Goal: Navigation & Orientation: Find specific page/section

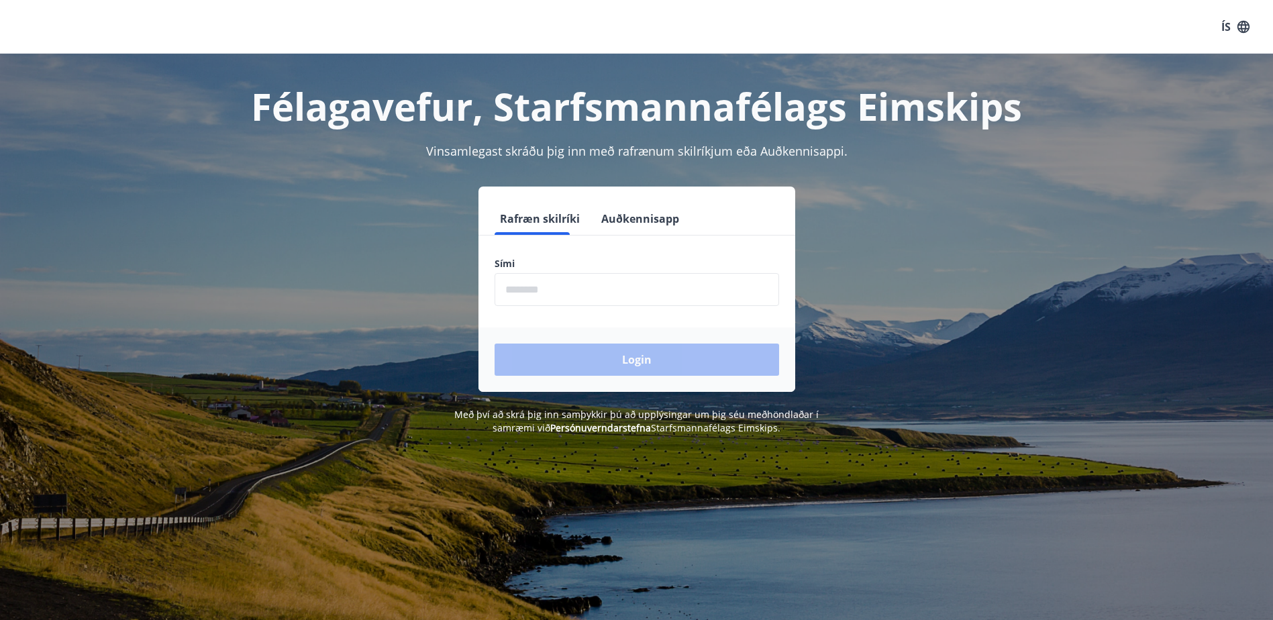
click at [550, 287] on input "phone" at bounding box center [637, 289] width 285 height 33
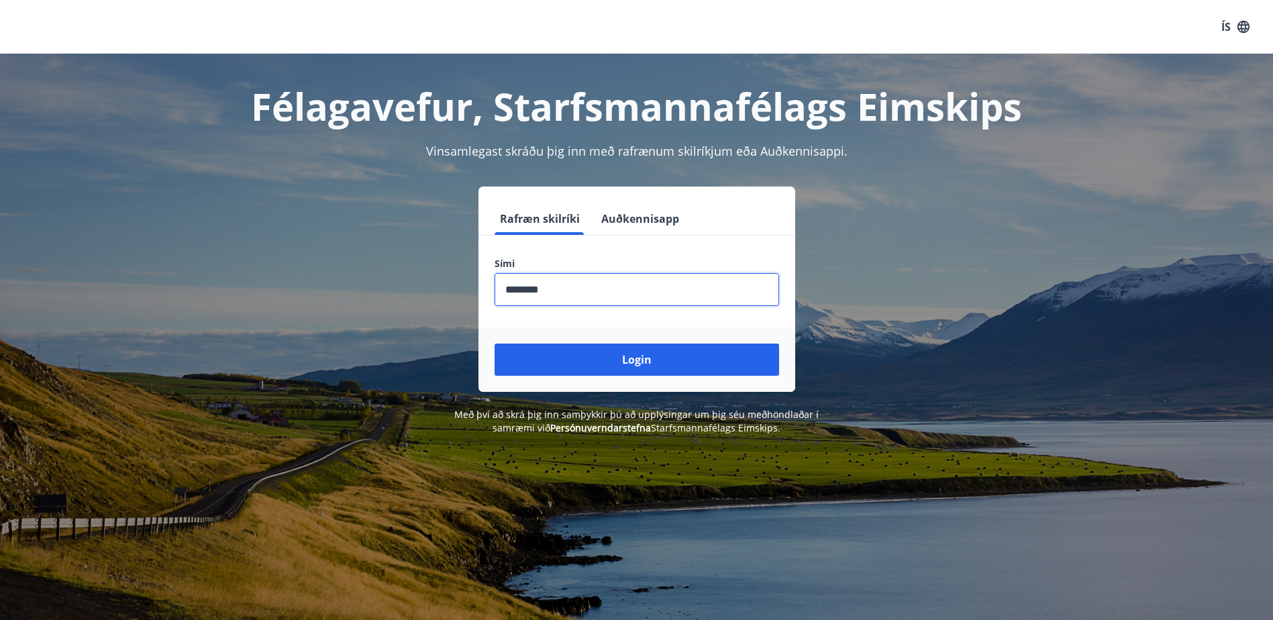
type input "********"
click at [495, 344] on button "Login" at bounding box center [637, 360] width 285 height 32
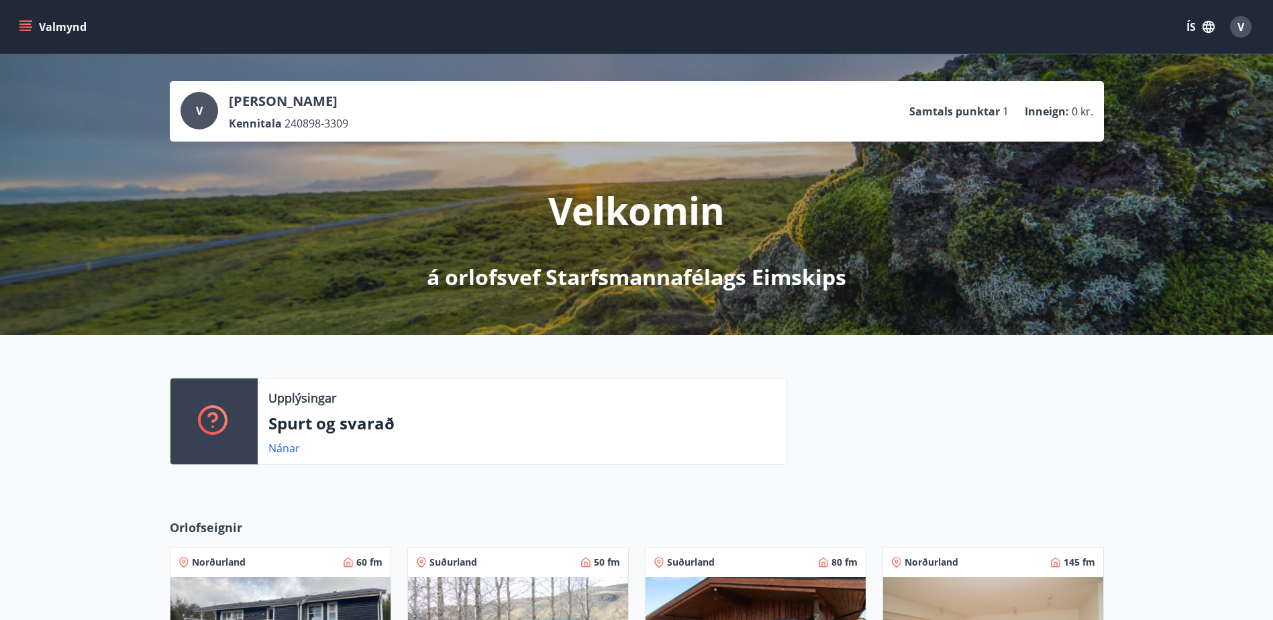
click at [60, 20] on button "Valmynd" at bounding box center [54, 27] width 76 height 24
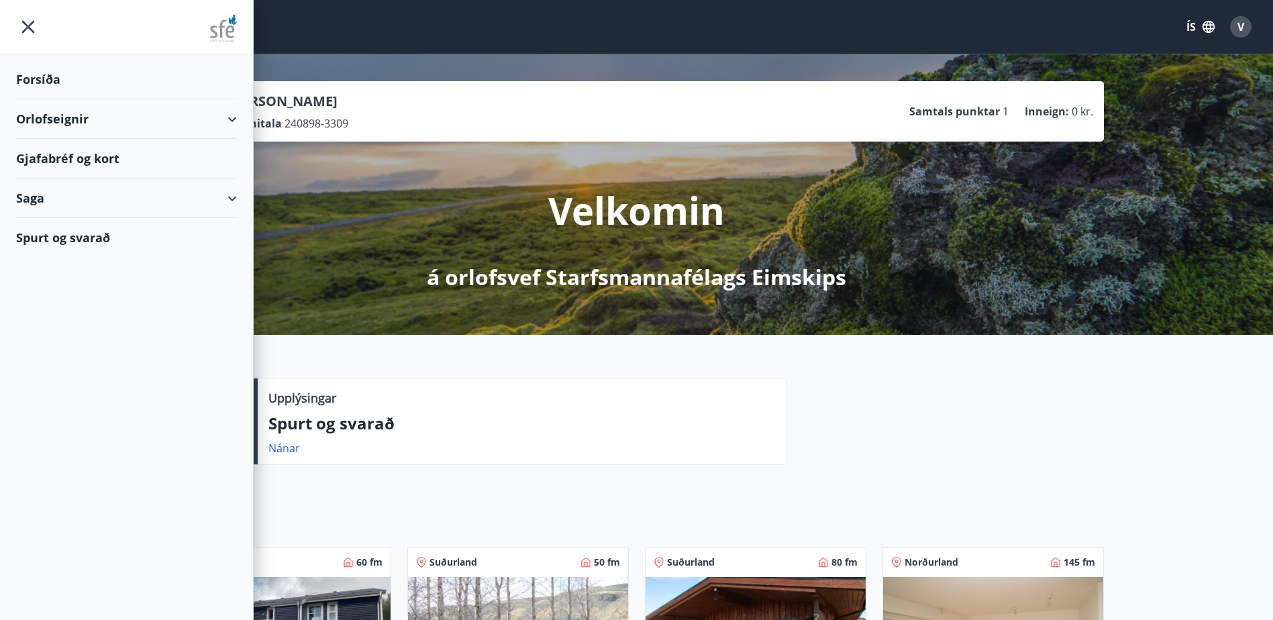
click at [237, 196] on icon at bounding box center [232, 199] width 16 height 16
click at [199, 390] on div "Forsíða Orlofseignir Gjafabréf og kort Saga Bókanir Umsóknir Punktar Inneign Sp…" at bounding box center [127, 310] width 254 height 620
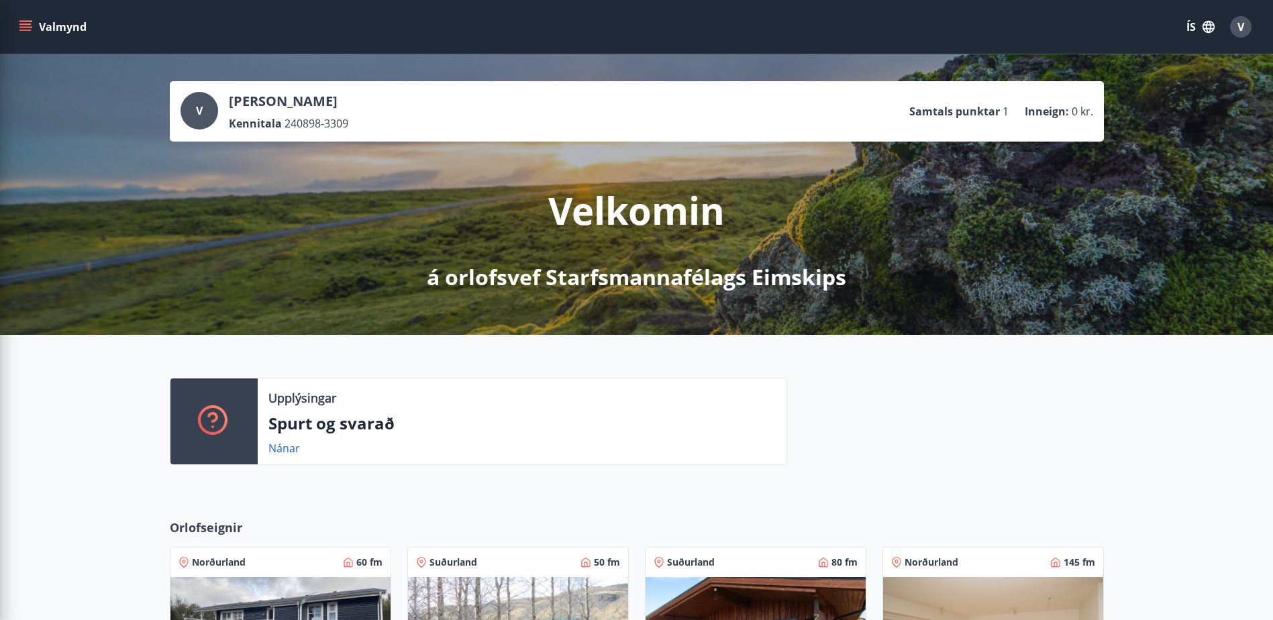
click at [896, 450] on div at bounding box center [945, 427] width 317 height 98
click at [1236, 28] on div "V" at bounding box center [1240, 26] width 21 height 21
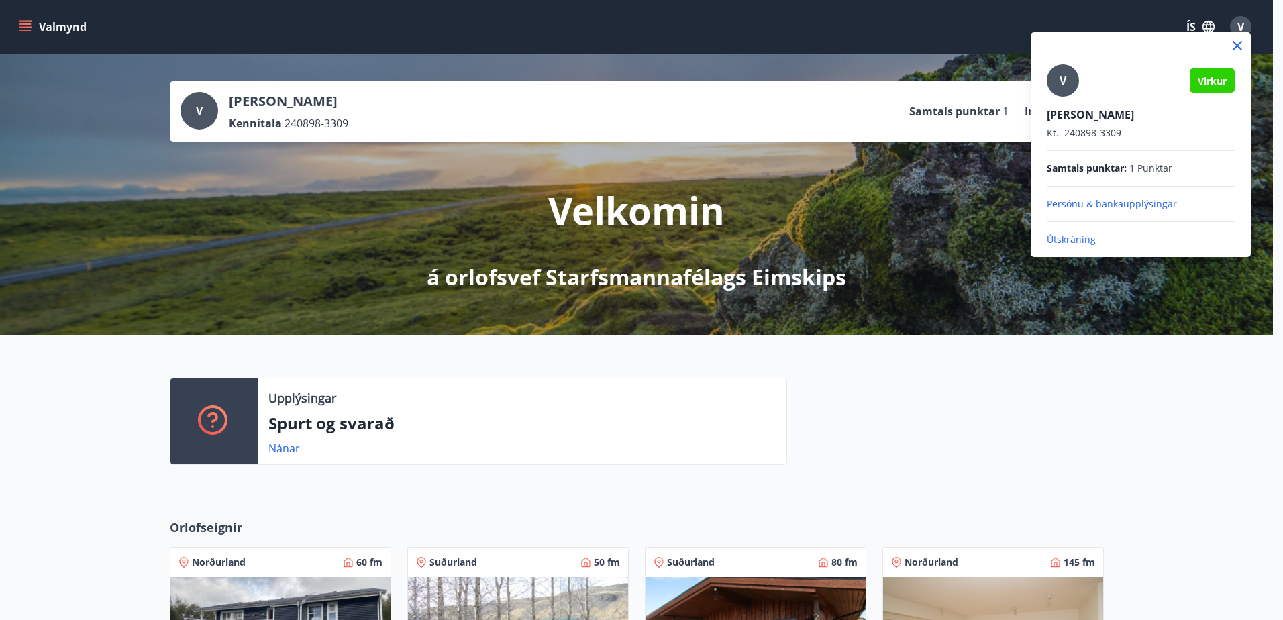
click at [695, 246] on div at bounding box center [641, 310] width 1283 height 620
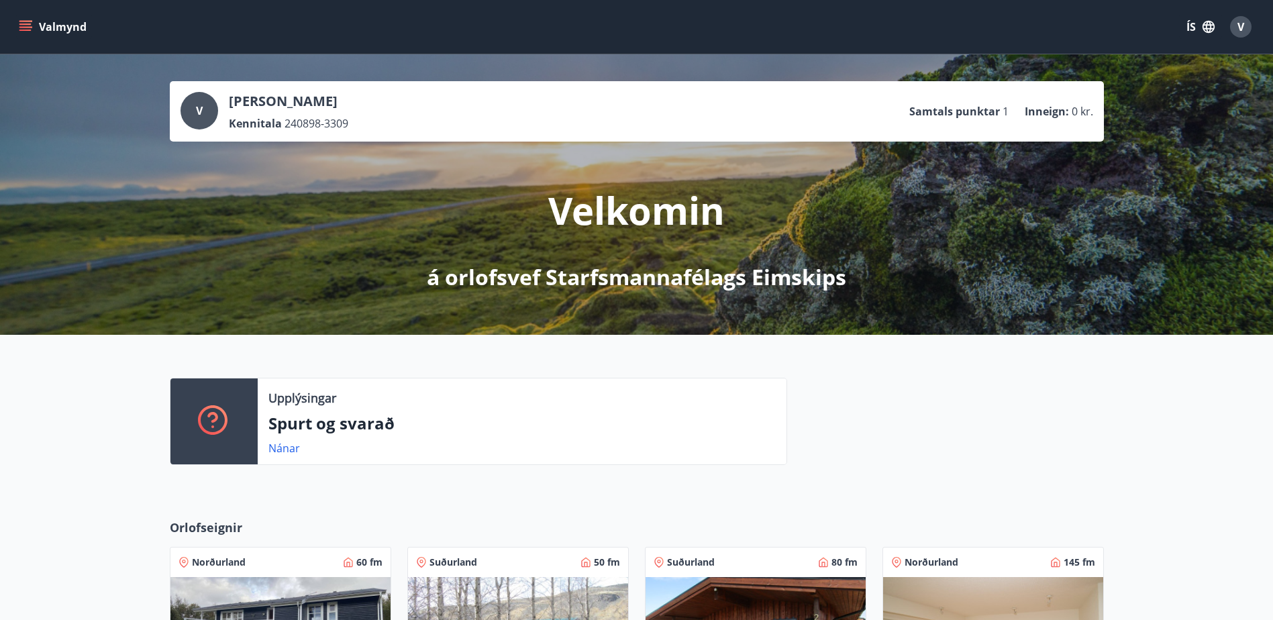
click at [37, 19] on button "Valmynd" at bounding box center [54, 27] width 76 height 24
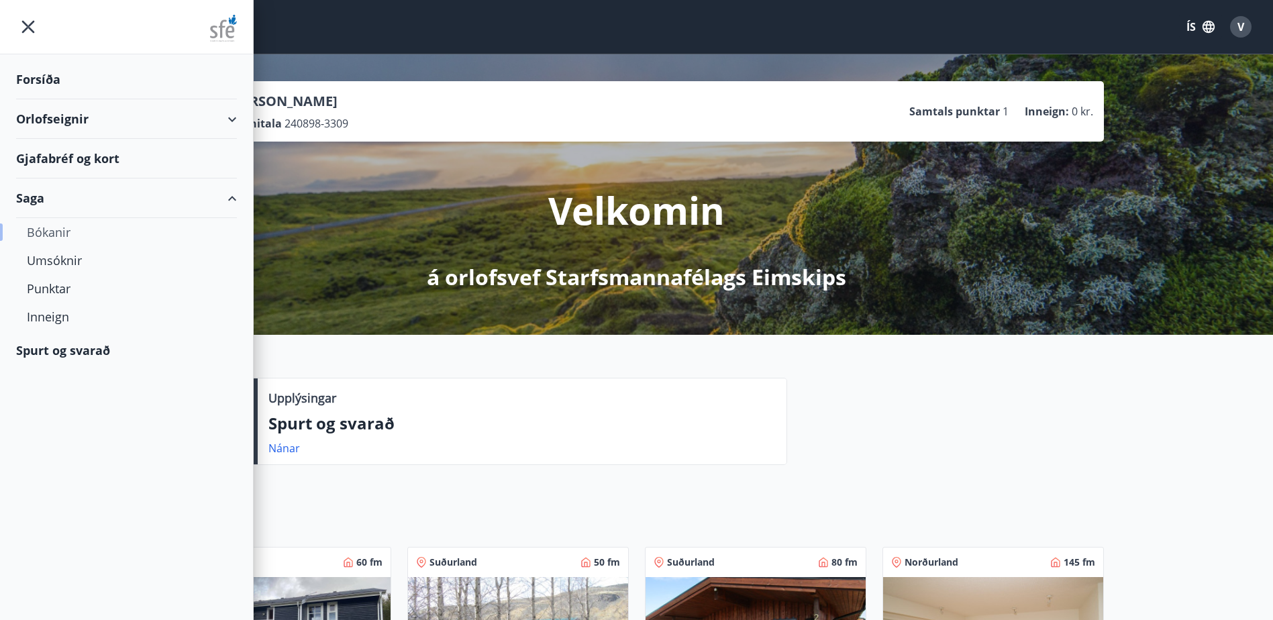
click at [66, 225] on div "Bókanir" at bounding box center [126, 232] width 199 height 28
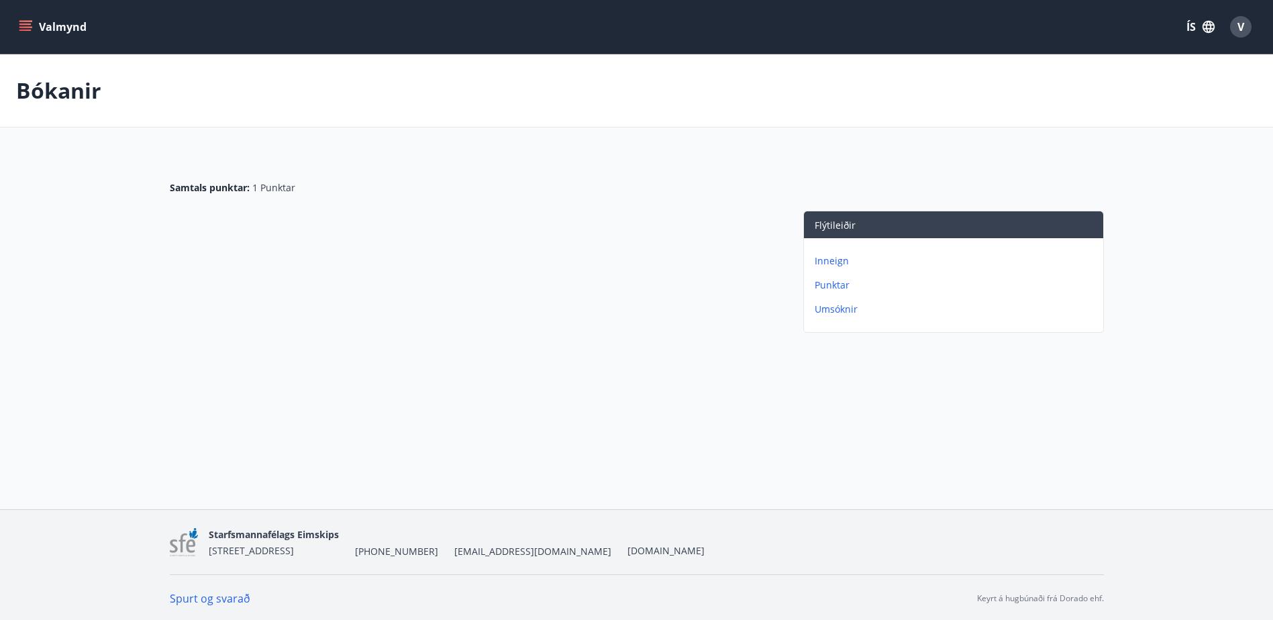
click at [26, 26] on icon "menu" at bounding box center [25, 26] width 13 height 13
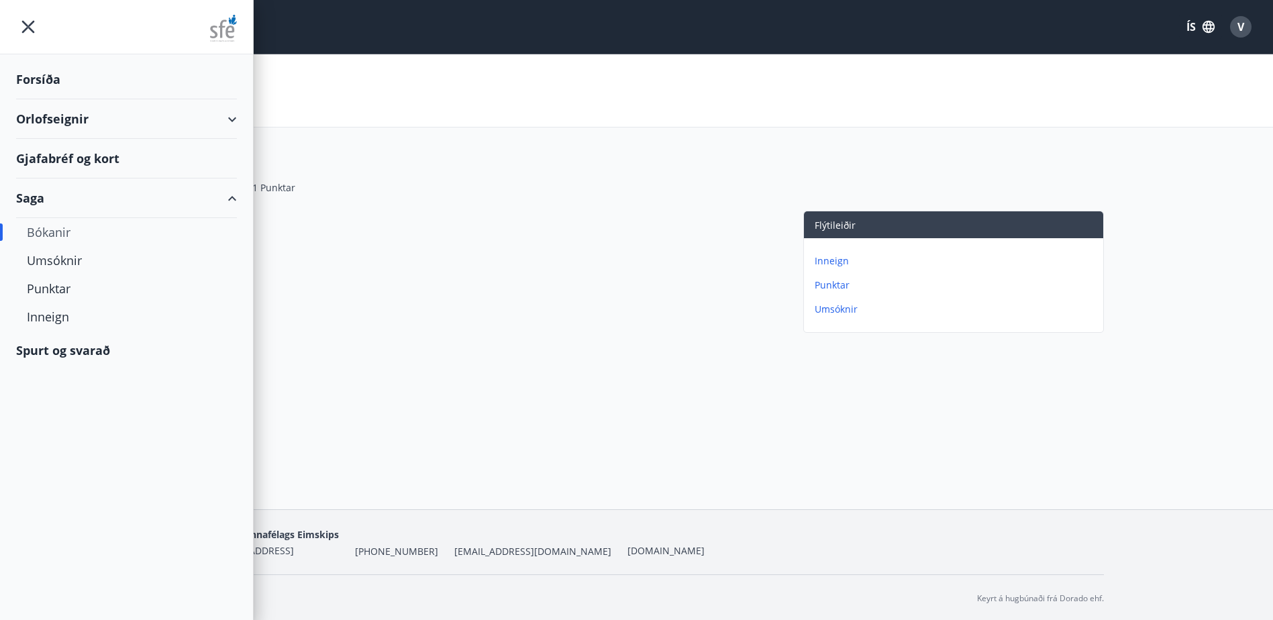
click at [74, 78] on div "Forsíða" at bounding box center [126, 80] width 221 height 40
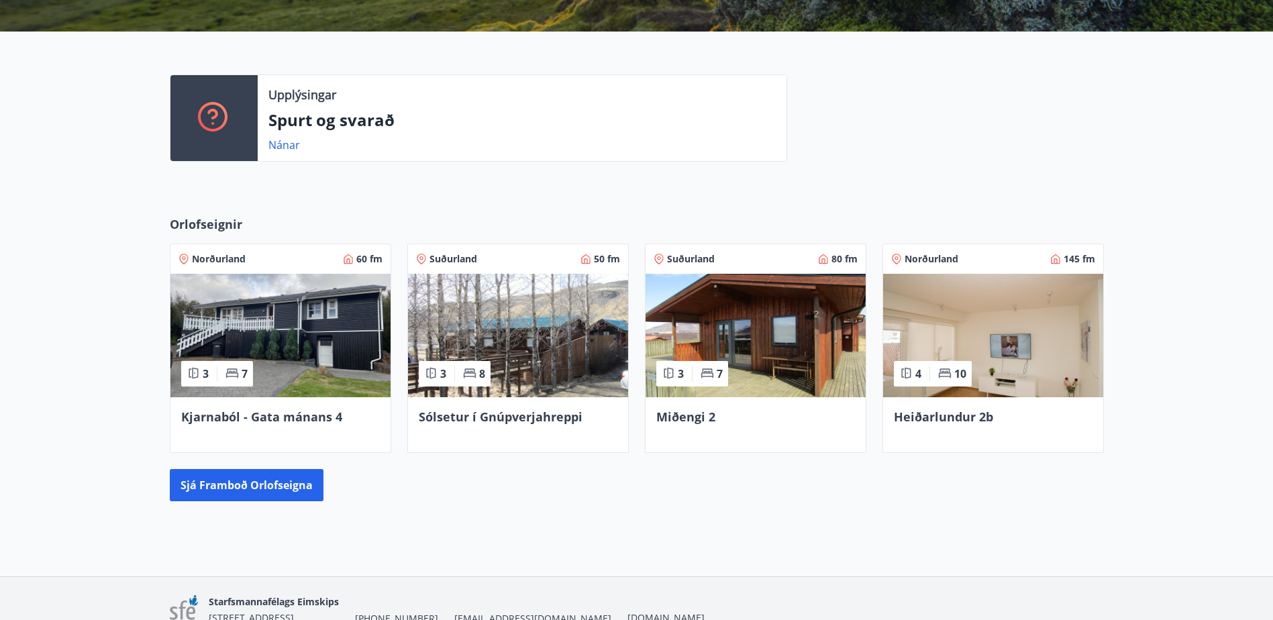
scroll to position [372, 0]
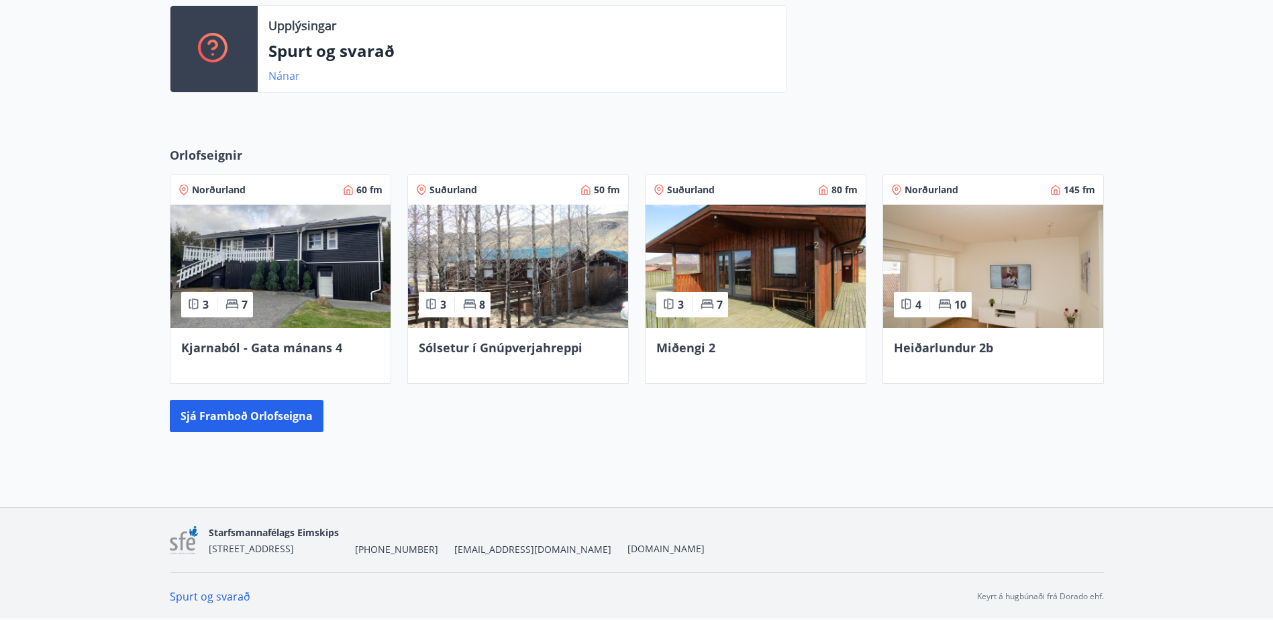
click at [285, 81] on link "Nánar" at bounding box center [284, 75] width 32 height 15
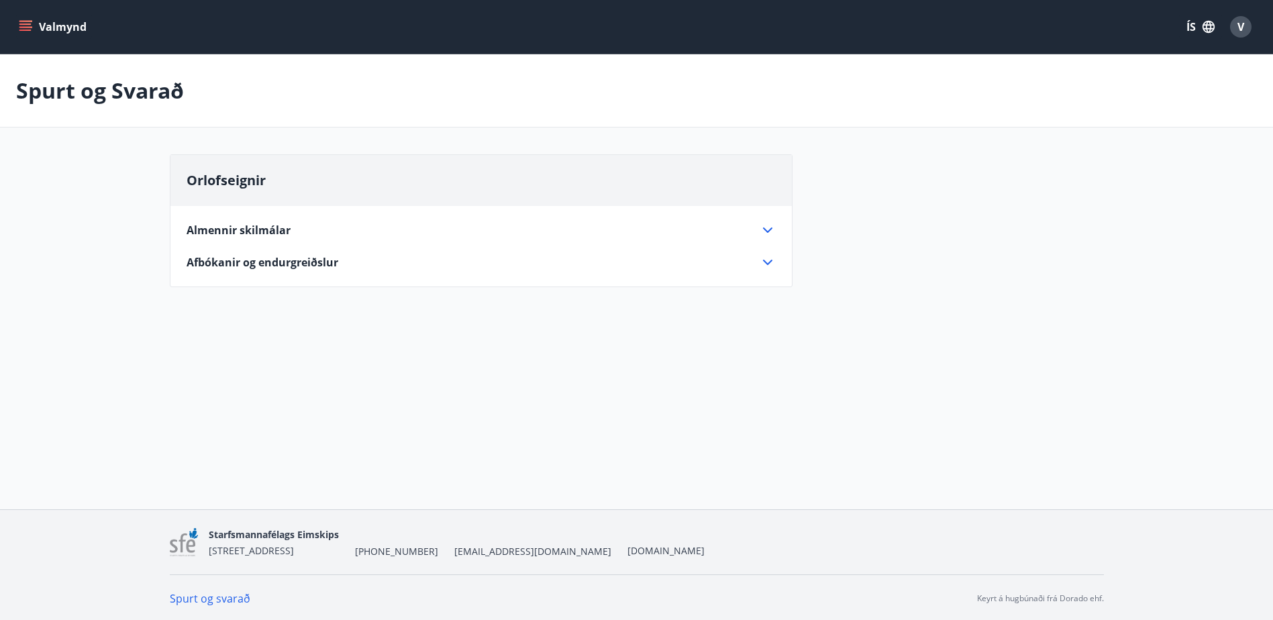
click at [80, 87] on p "Spurt og Svarað" at bounding box center [100, 91] width 168 height 30
click at [30, 20] on icon "menu" at bounding box center [25, 26] width 13 height 13
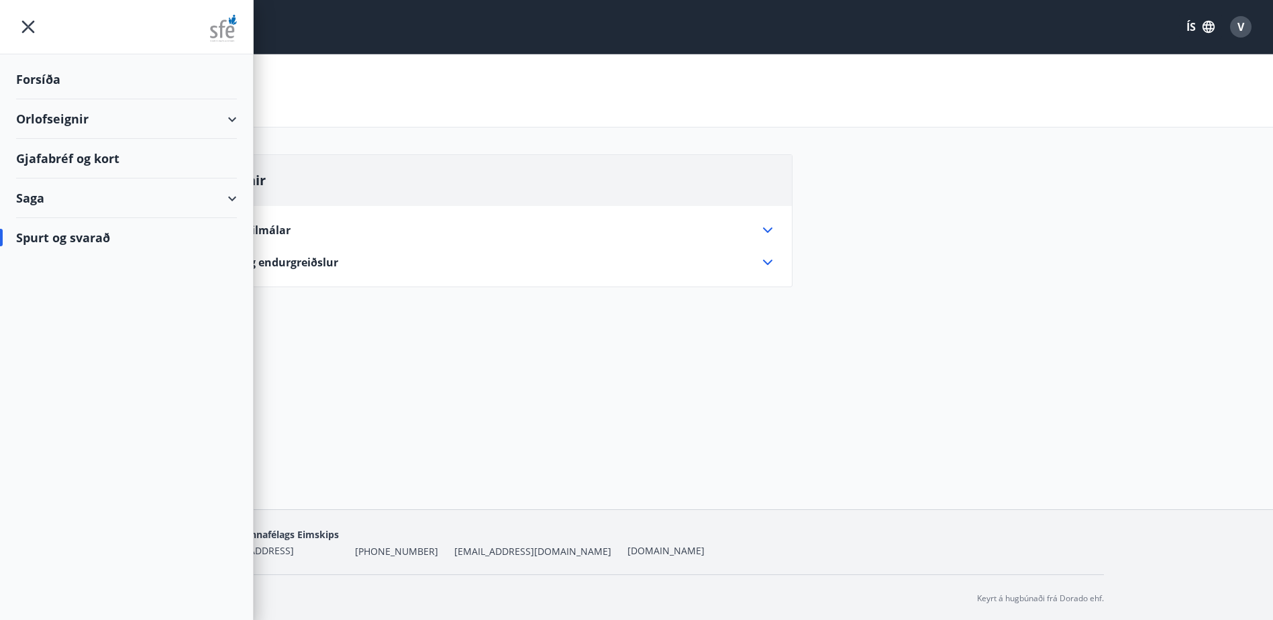
click at [44, 195] on div "Saga" at bounding box center [126, 199] width 221 height 40
click at [49, 153] on div "Gjafabréf og kort" at bounding box center [126, 159] width 221 height 40
click at [72, 82] on div "Forsíða" at bounding box center [126, 80] width 221 height 40
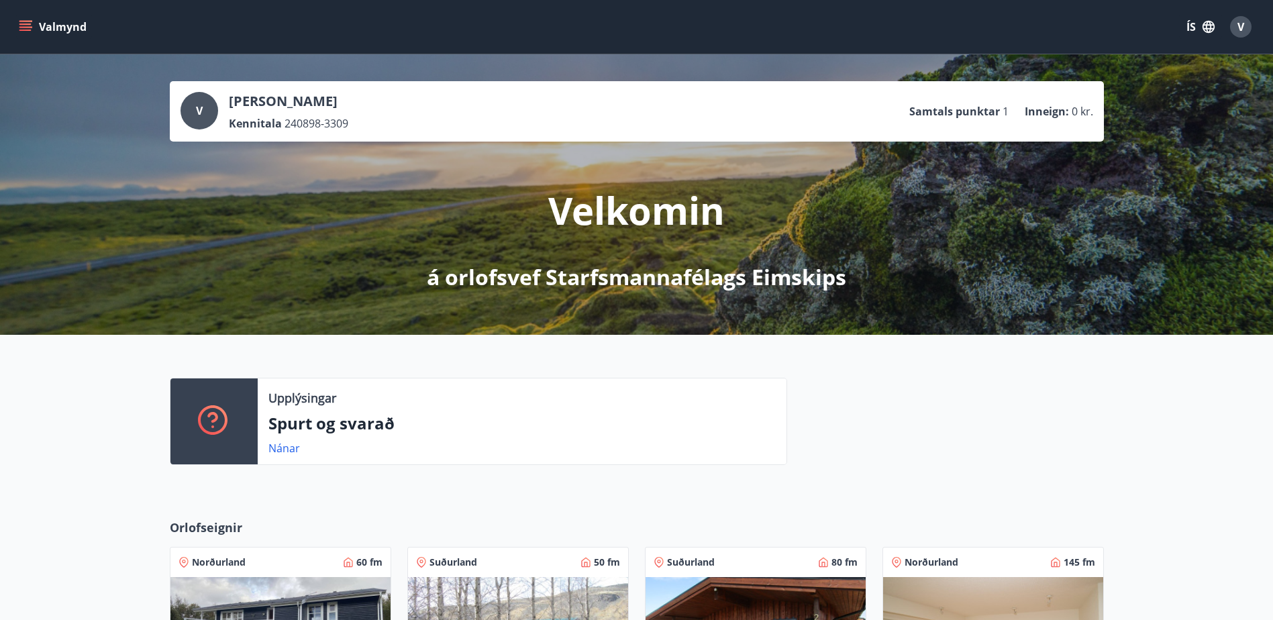
click at [56, 21] on button "Valmynd" at bounding box center [54, 27] width 76 height 24
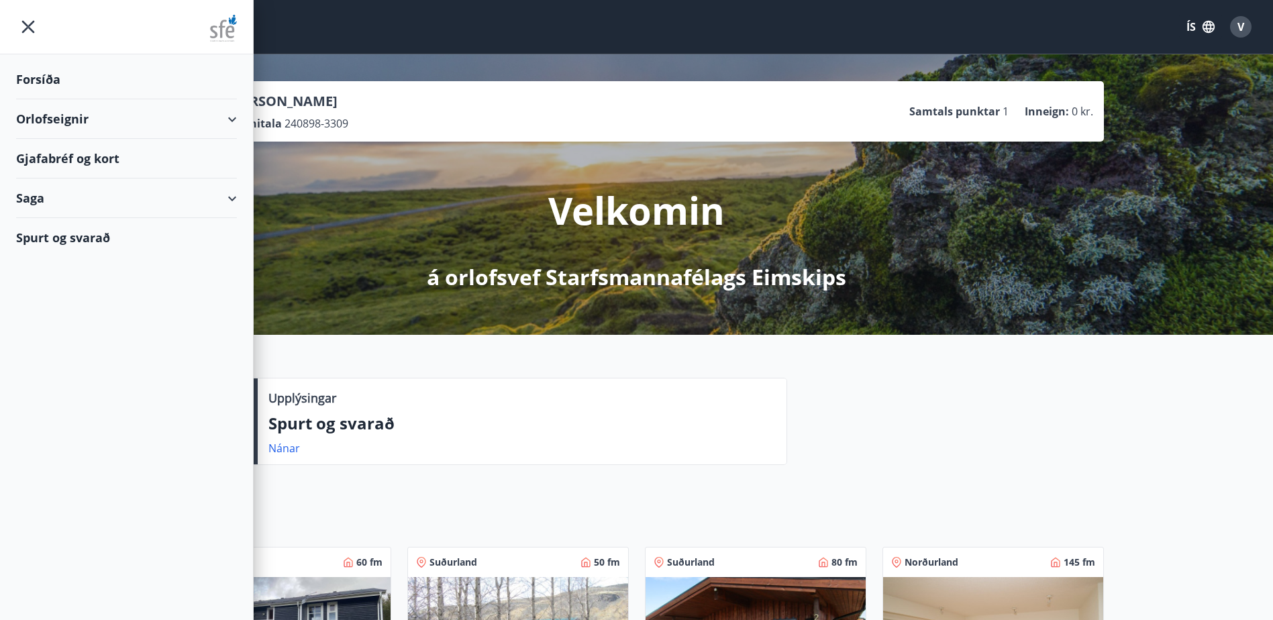
click at [228, 119] on div "Orlofseignir" at bounding box center [126, 119] width 221 height 40
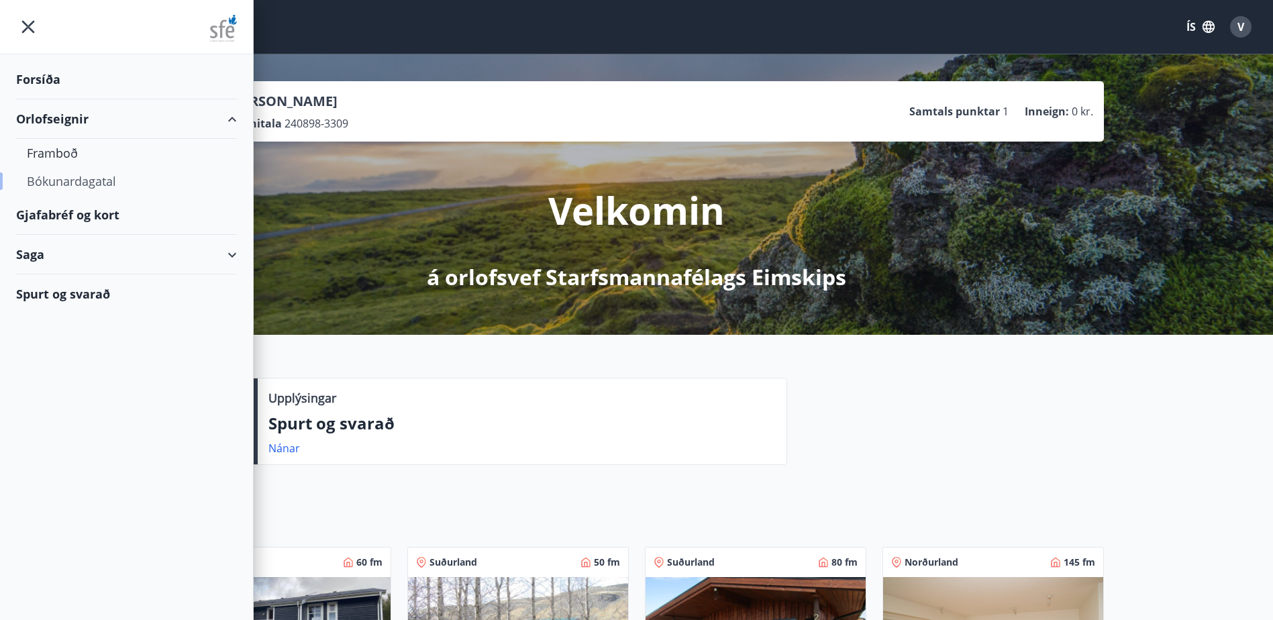
click at [96, 179] on div "Bókunardagatal" at bounding box center [126, 181] width 199 height 28
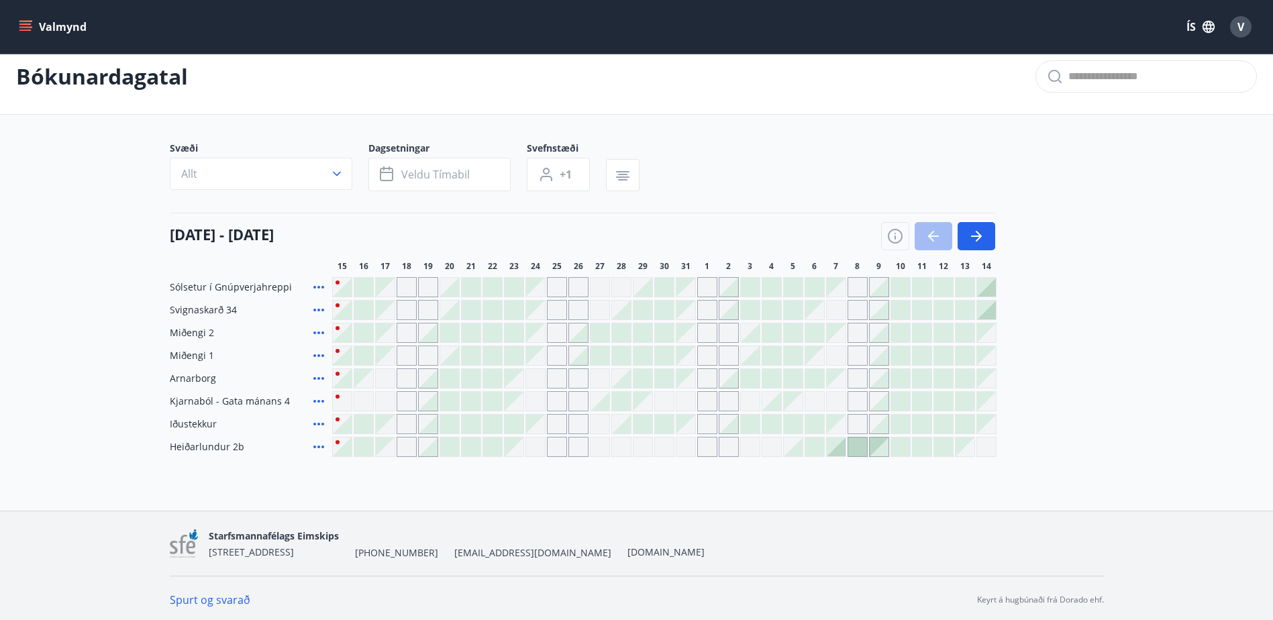
scroll to position [18, 0]
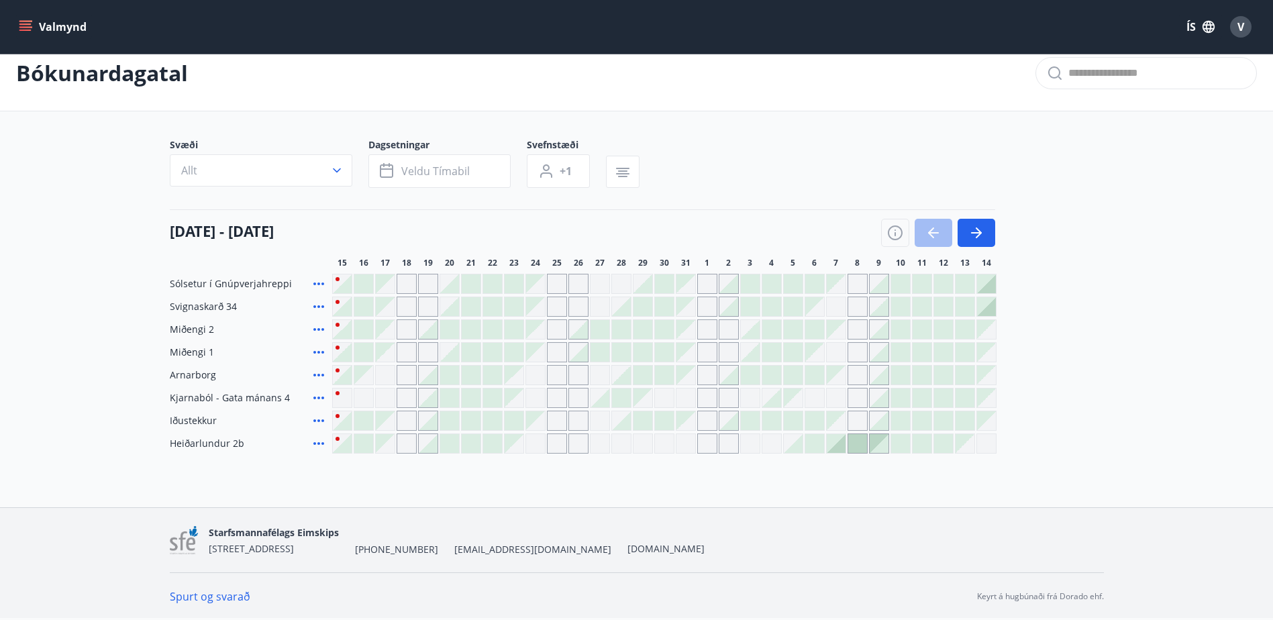
click at [35, 27] on button "Valmynd" at bounding box center [54, 27] width 76 height 24
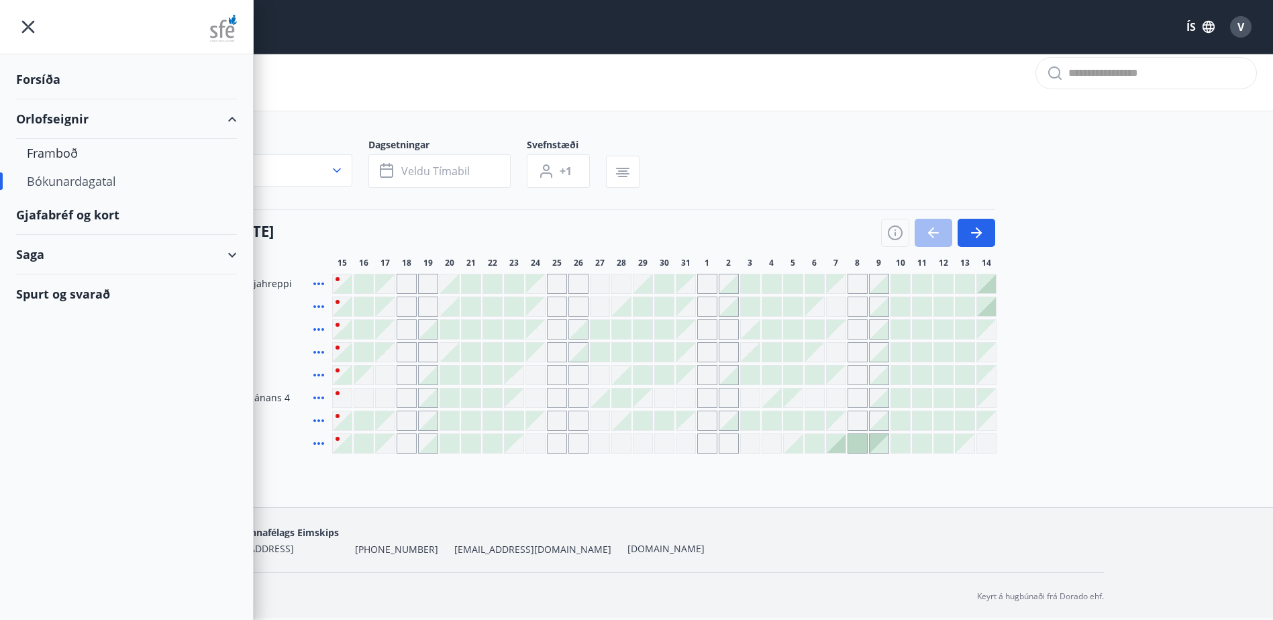
click at [68, 72] on div "Forsíða" at bounding box center [126, 80] width 221 height 40
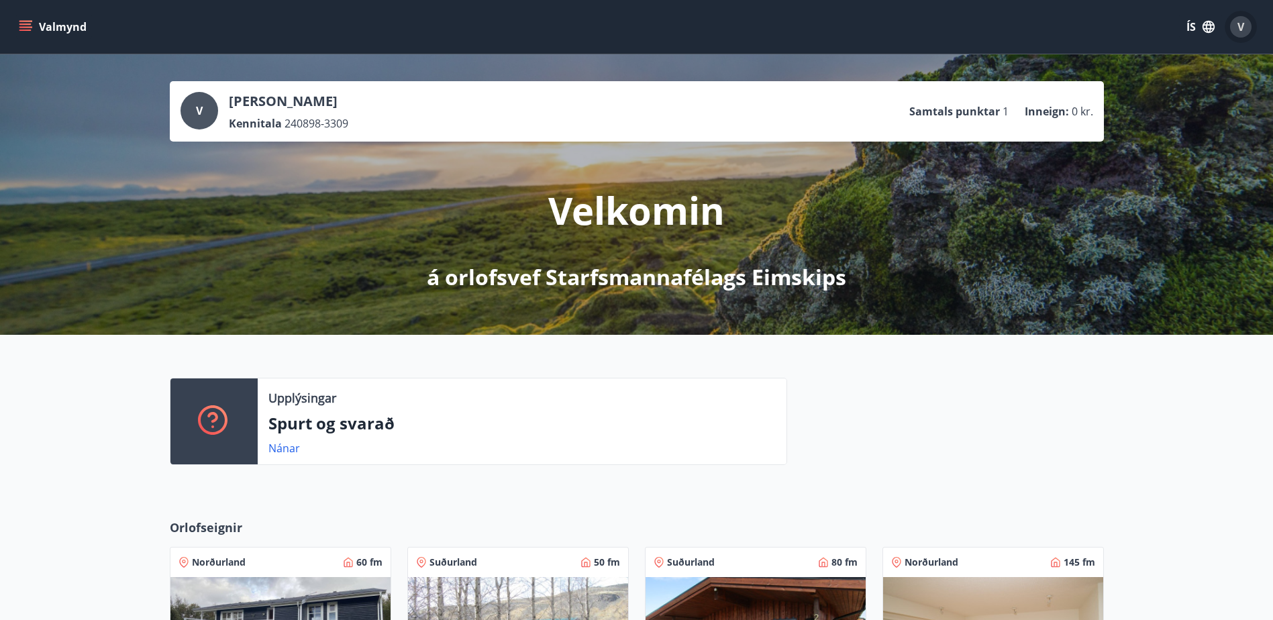
click at [1234, 30] on div "V" at bounding box center [1240, 26] width 21 height 21
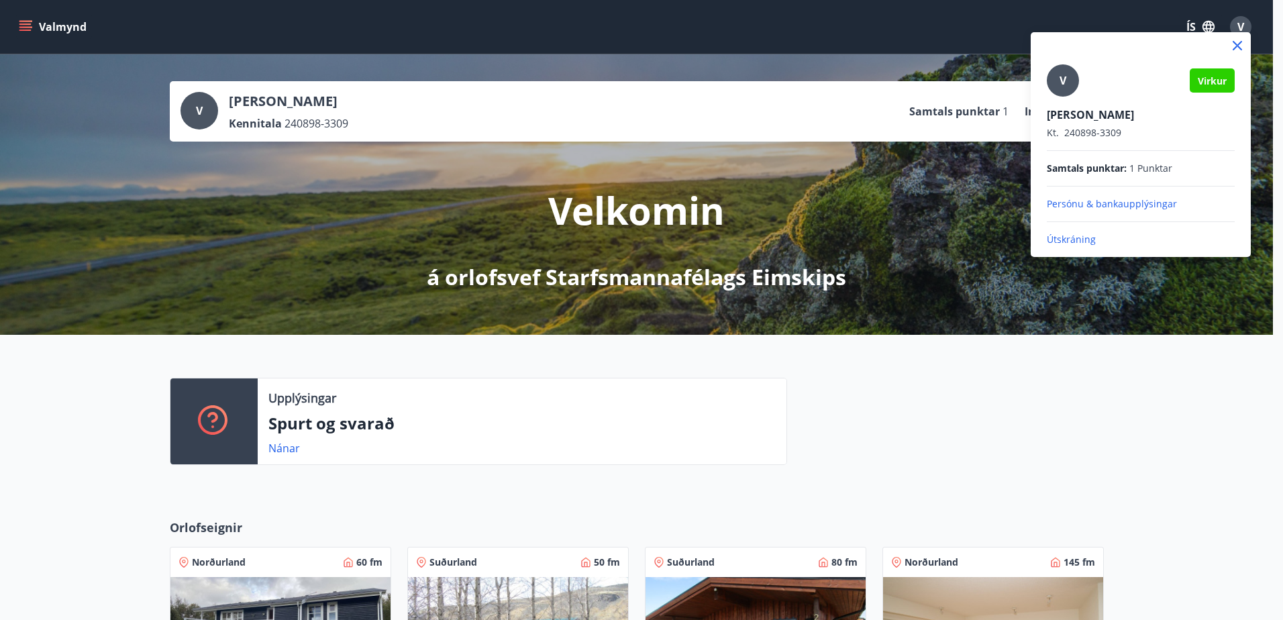
click at [899, 204] on div at bounding box center [641, 310] width 1283 height 620
